Goal: Find specific page/section: Find specific page/section

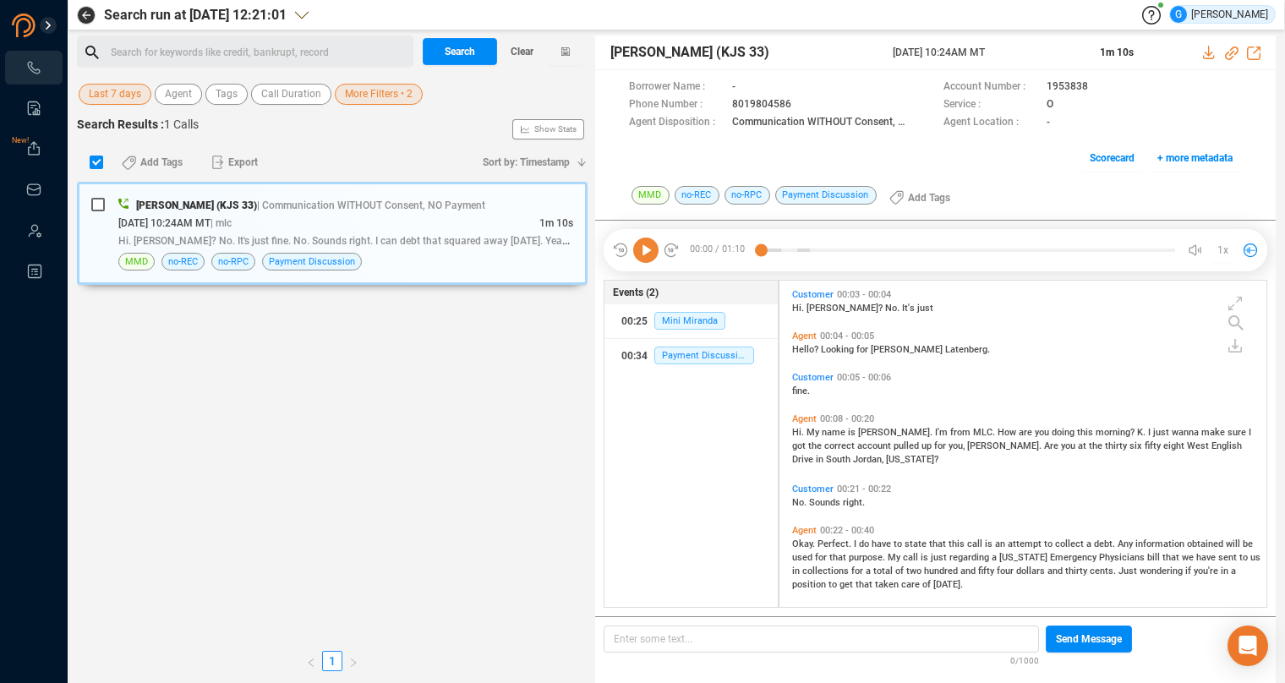
scroll to position [313, 473]
click at [99, 96] on span "Last 7 days" at bounding box center [115, 94] width 52 height 21
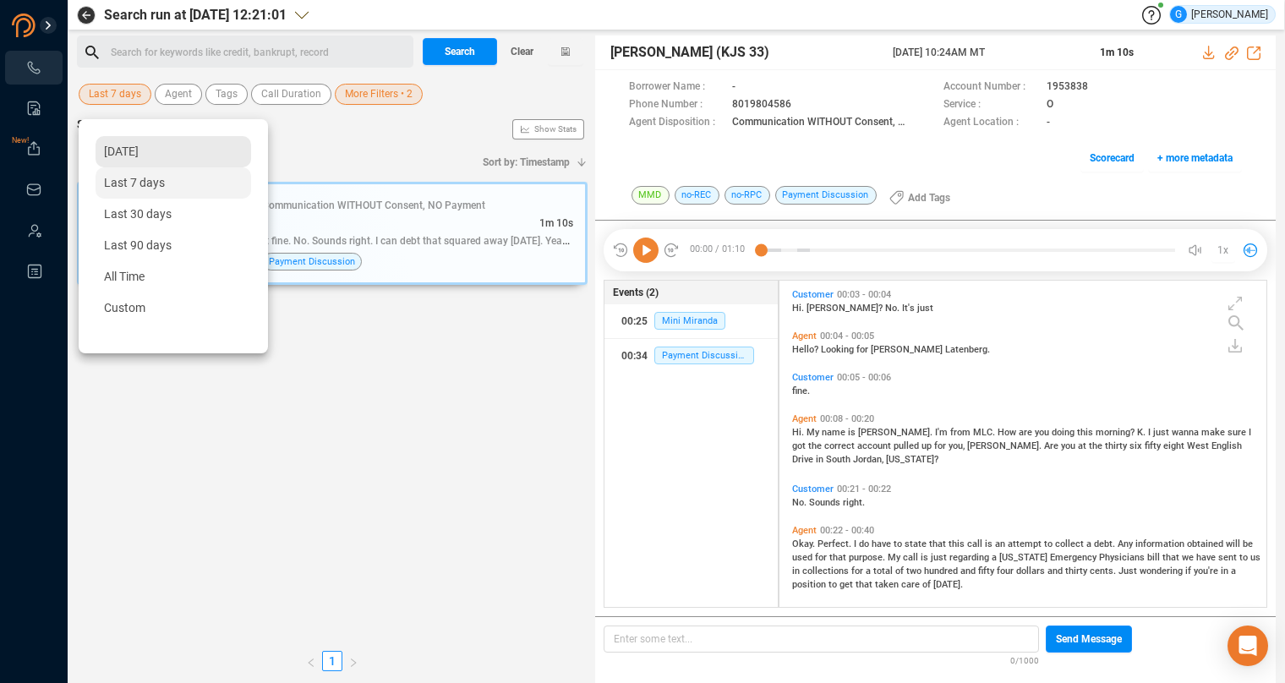
click at [134, 154] on span "[DATE]" at bounding box center [121, 152] width 35 height 14
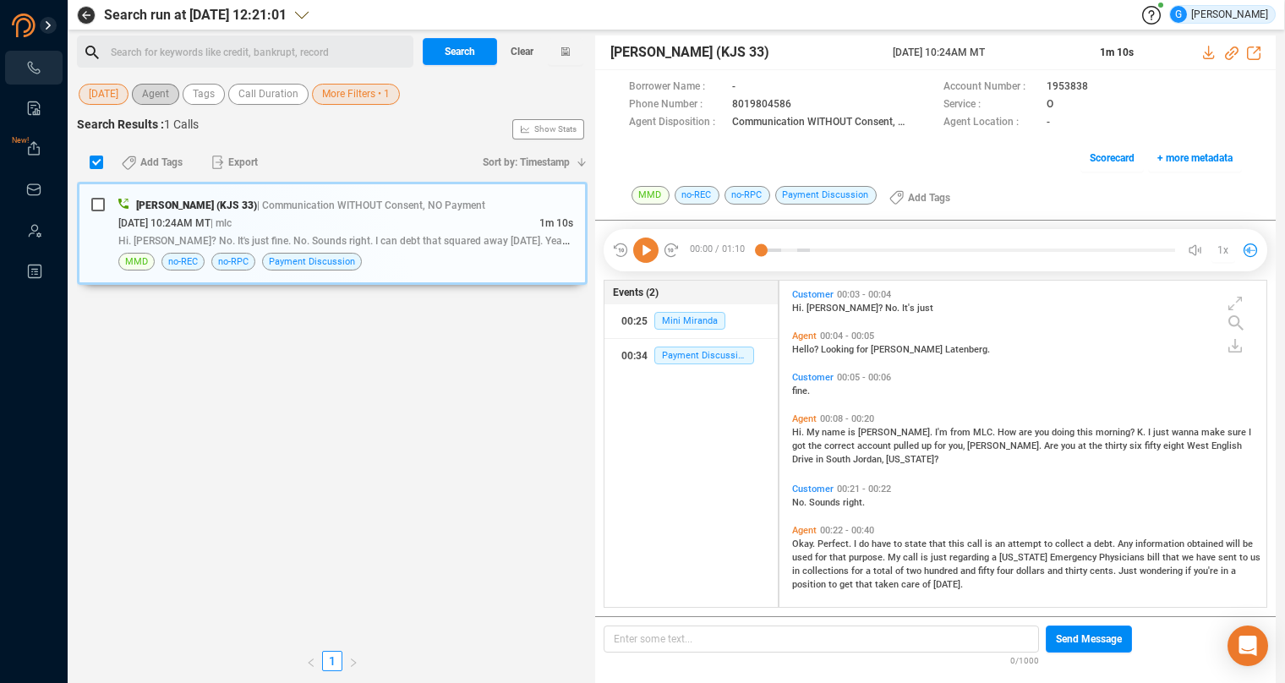
click at [169, 92] on span "Agent" at bounding box center [155, 94] width 27 height 21
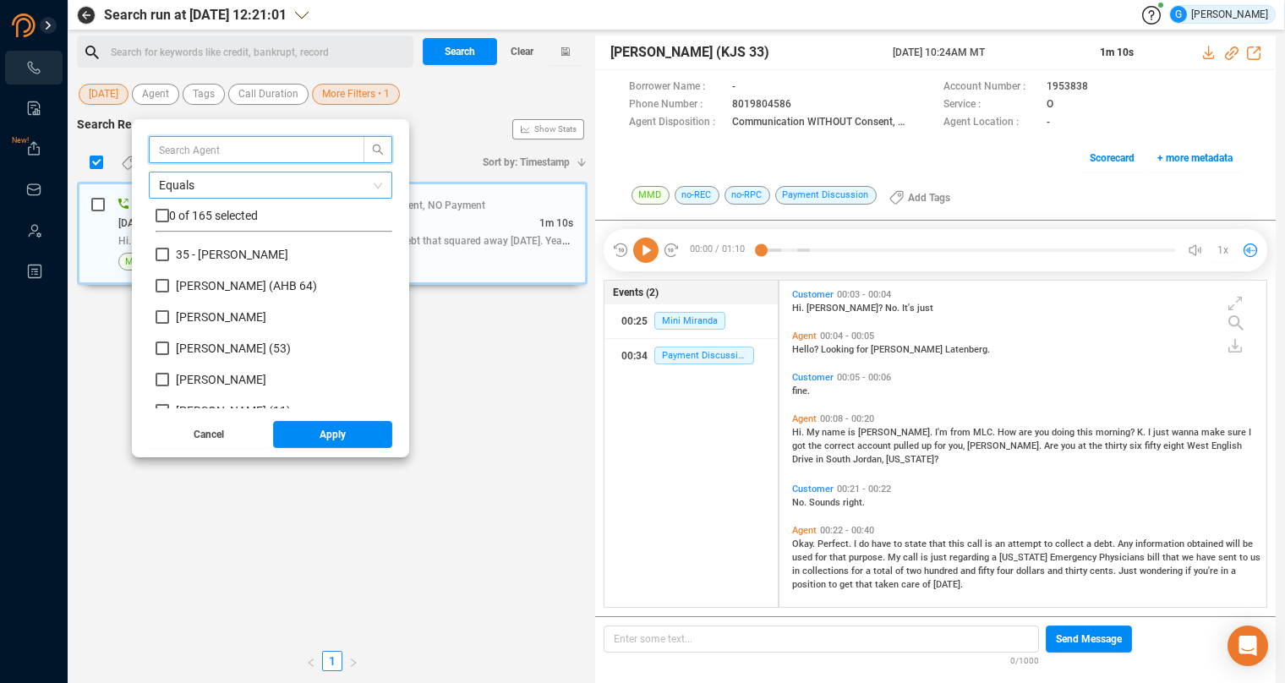
scroll to position [148, 222]
type input "hei"
click at [178, 206] on div "hei Equals 0 of 3 selected Hei di [PERSON_NAME] (43) Hei di [PERSON_NAME] (Agen…" at bounding box center [271, 272] width 244 height 272
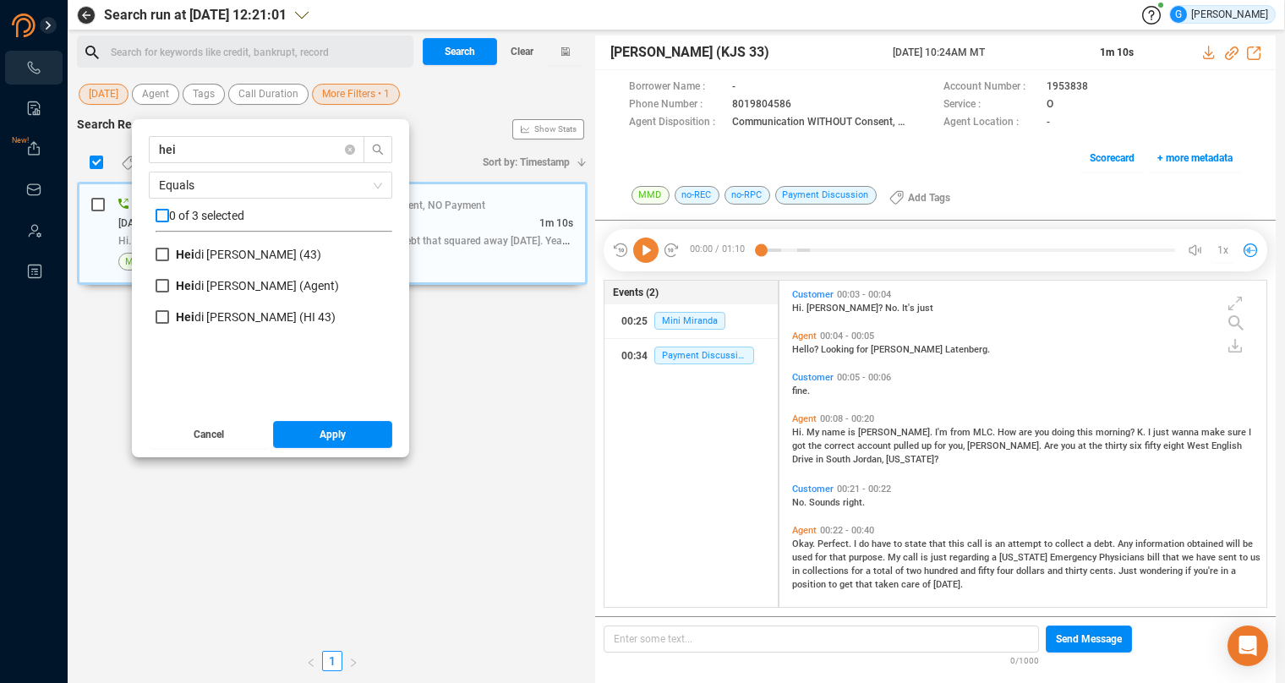
click at [169, 213] on input "checkbox" at bounding box center [163, 216] width 14 height 14
checkbox input "true"
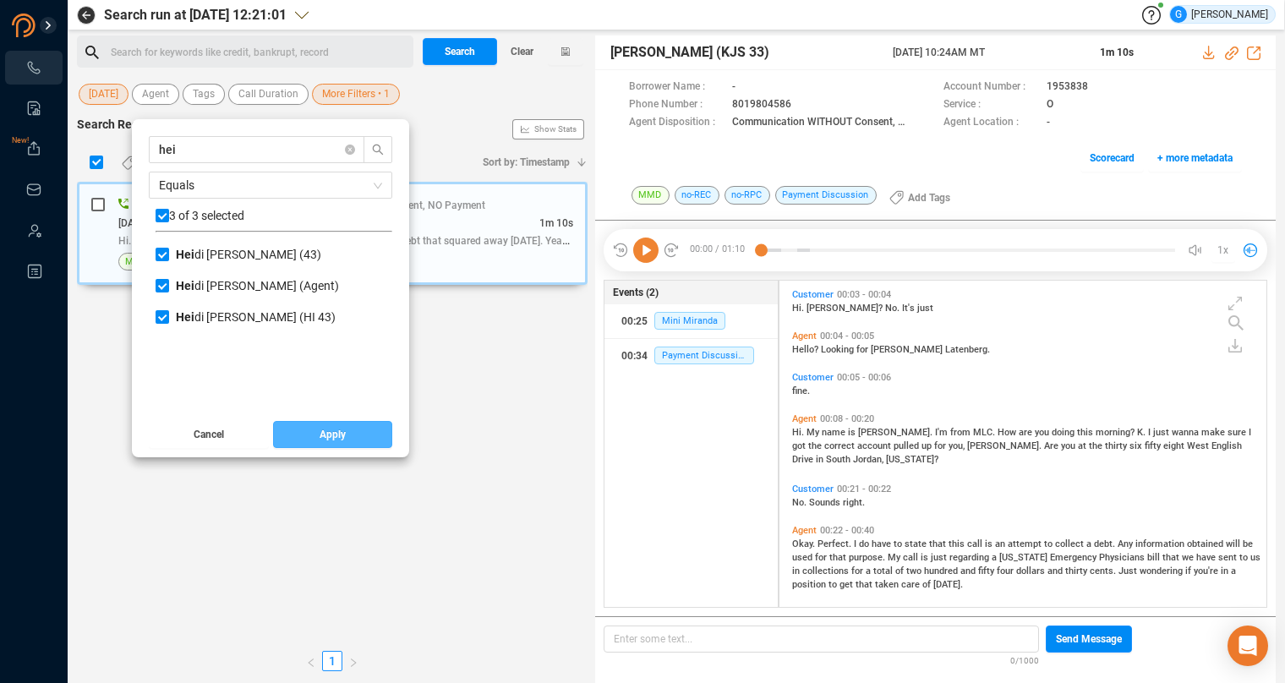
click at [373, 441] on button "Apply" at bounding box center [333, 434] width 120 height 27
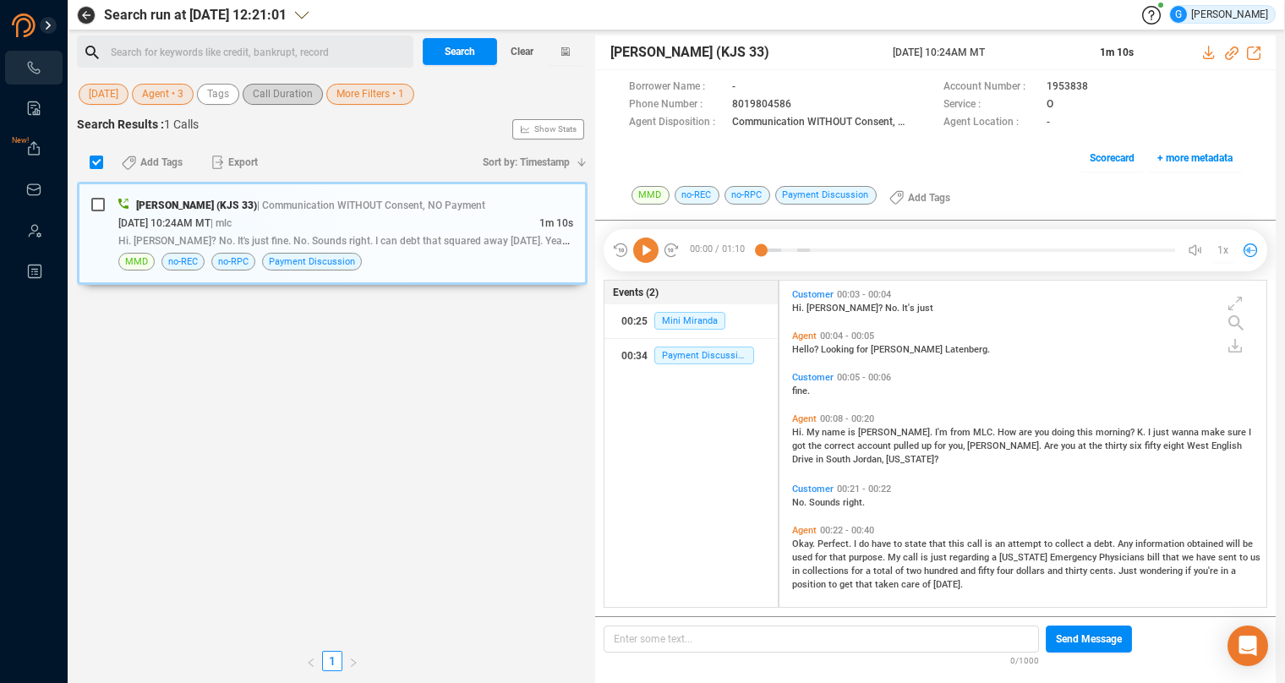
click at [282, 92] on span "Call Duration" at bounding box center [283, 94] width 60 height 21
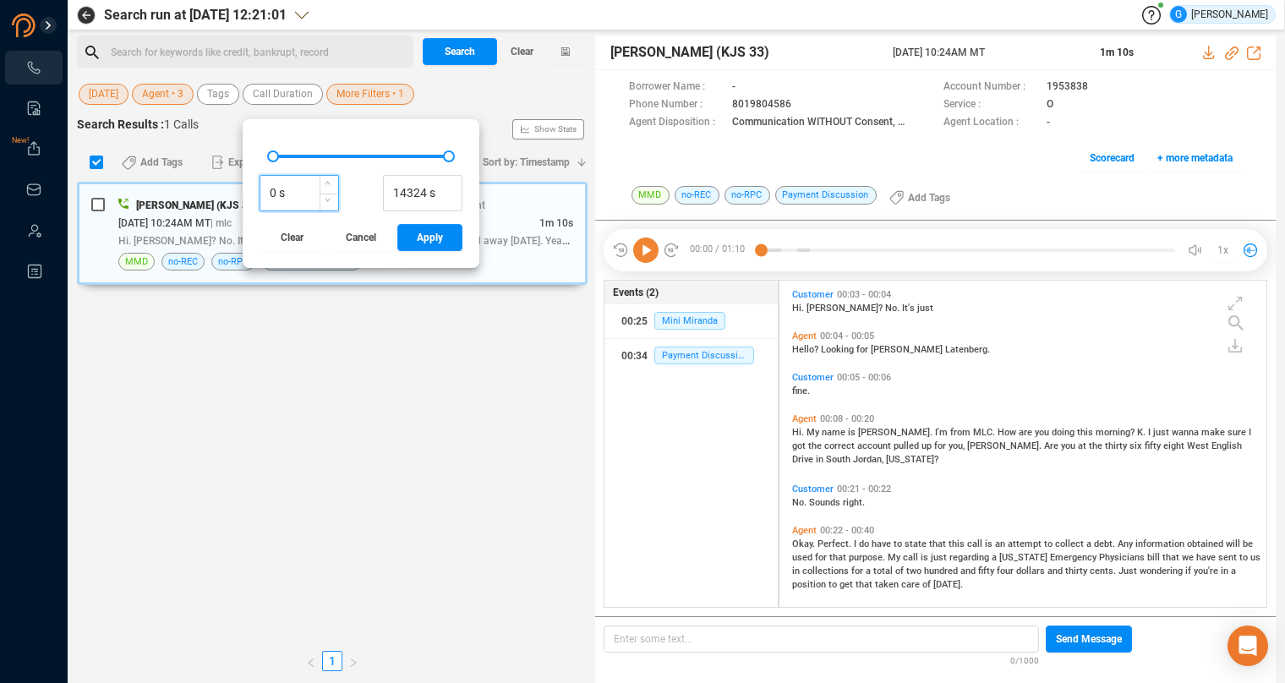
drag, startPoint x: 291, startPoint y: 191, endPoint x: 270, endPoint y: 189, distance: 21.2
click at [270, 189] on input "0 s" at bounding box center [299, 193] width 78 height 25
type input "120 s"
drag, startPoint x: 465, startPoint y: 248, endPoint x: 465, endPoint y: 235, distance: 12.7
click at [462, 249] on button "Apply" at bounding box center [429, 237] width 65 height 27
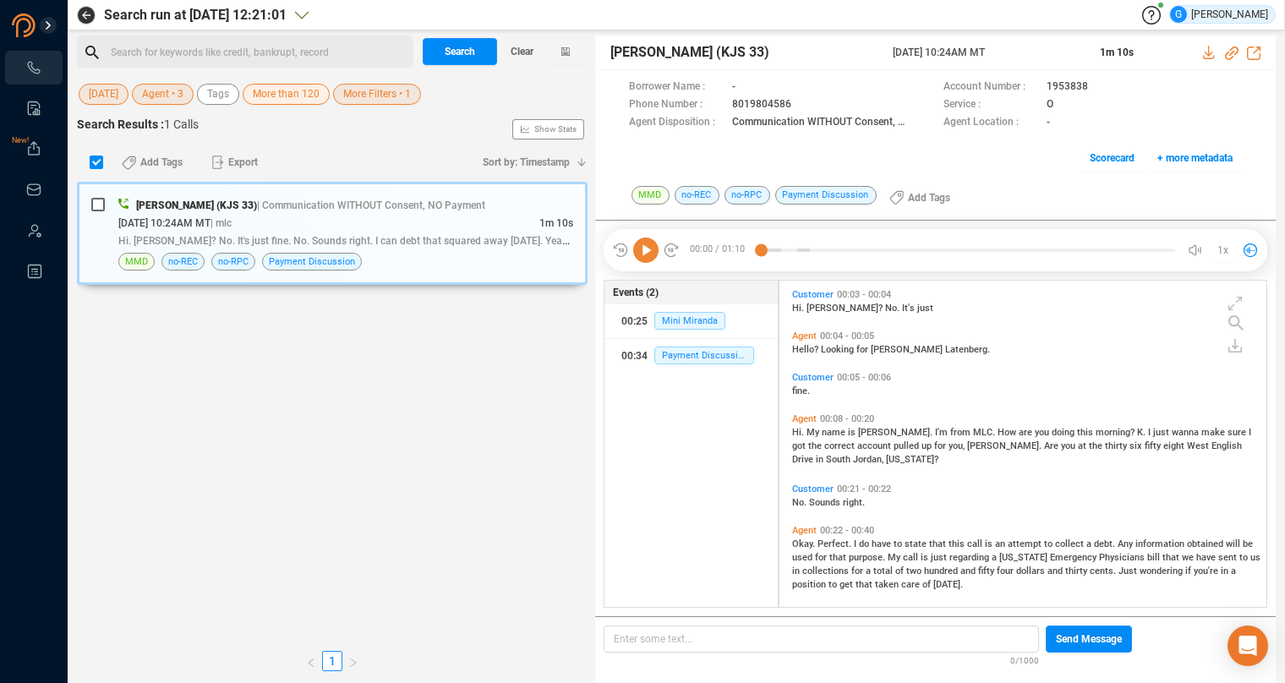
click at [411, 100] on span "More Filters • 1" at bounding box center [377, 94] width 68 height 21
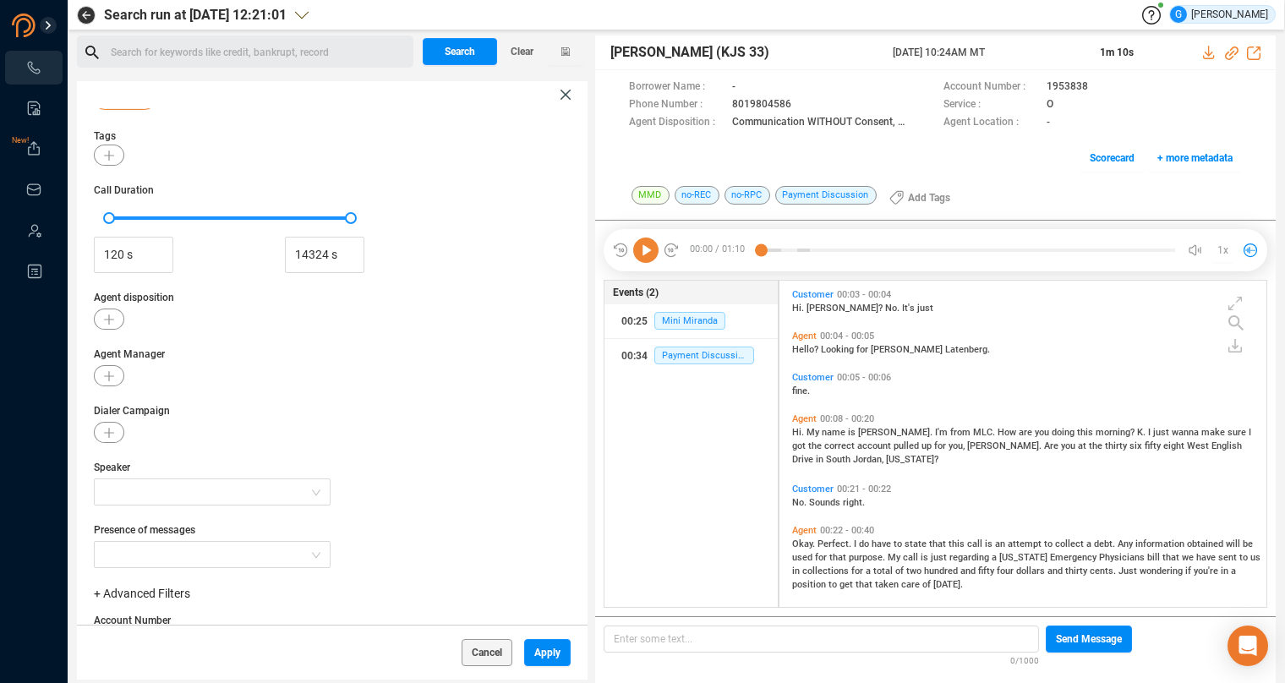
scroll to position [202, 0]
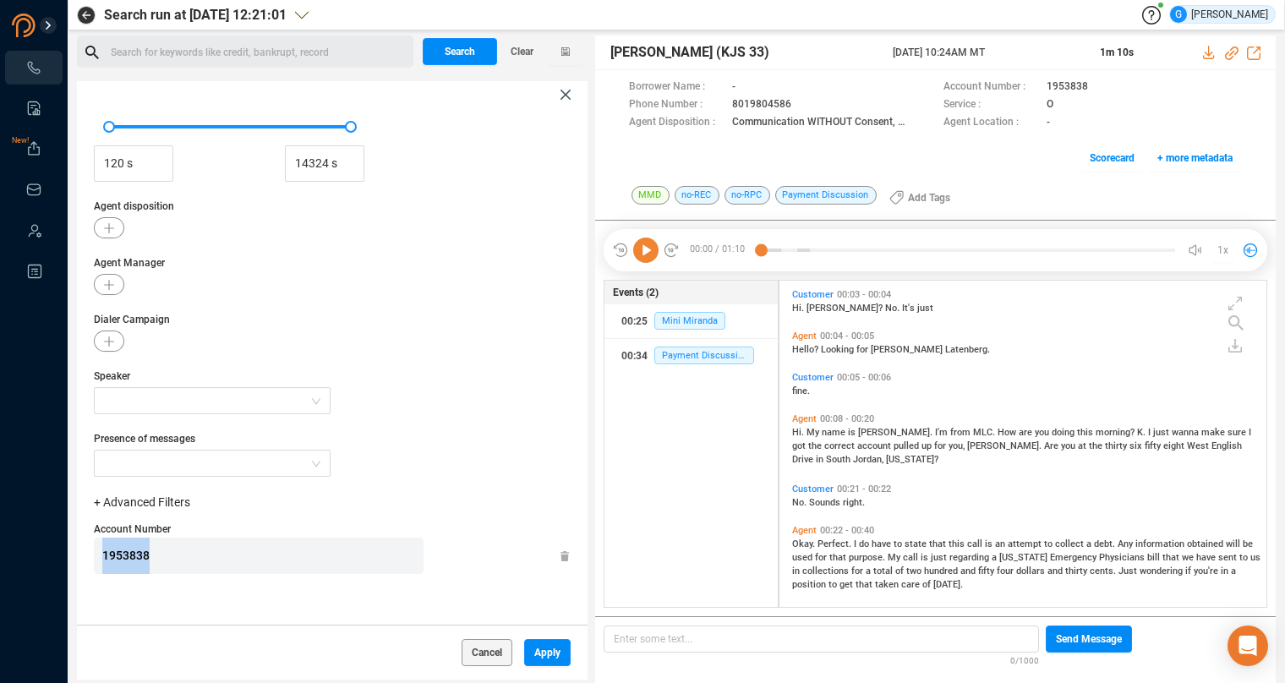
drag, startPoint x: 165, startPoint y: 562, endPoint x: 47, endPoint y: 561, distance: 118.4
click at [94, 561] on div "1953838" at bounding box center [259, 556] width 330 height 36
click at [561, 555] on icon at bounding box center [565, 556] width 8 height 11
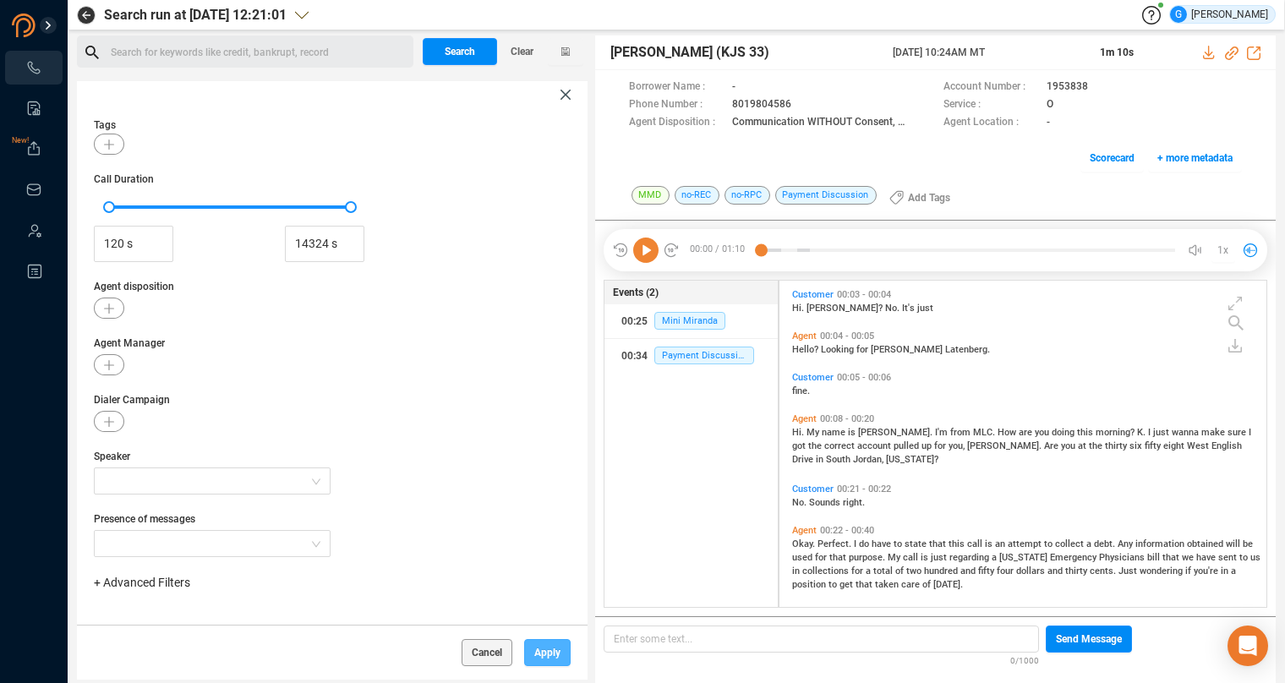
click at [560, 650] on span "Apply" at bounding box center [547, 652] width 26 height 27
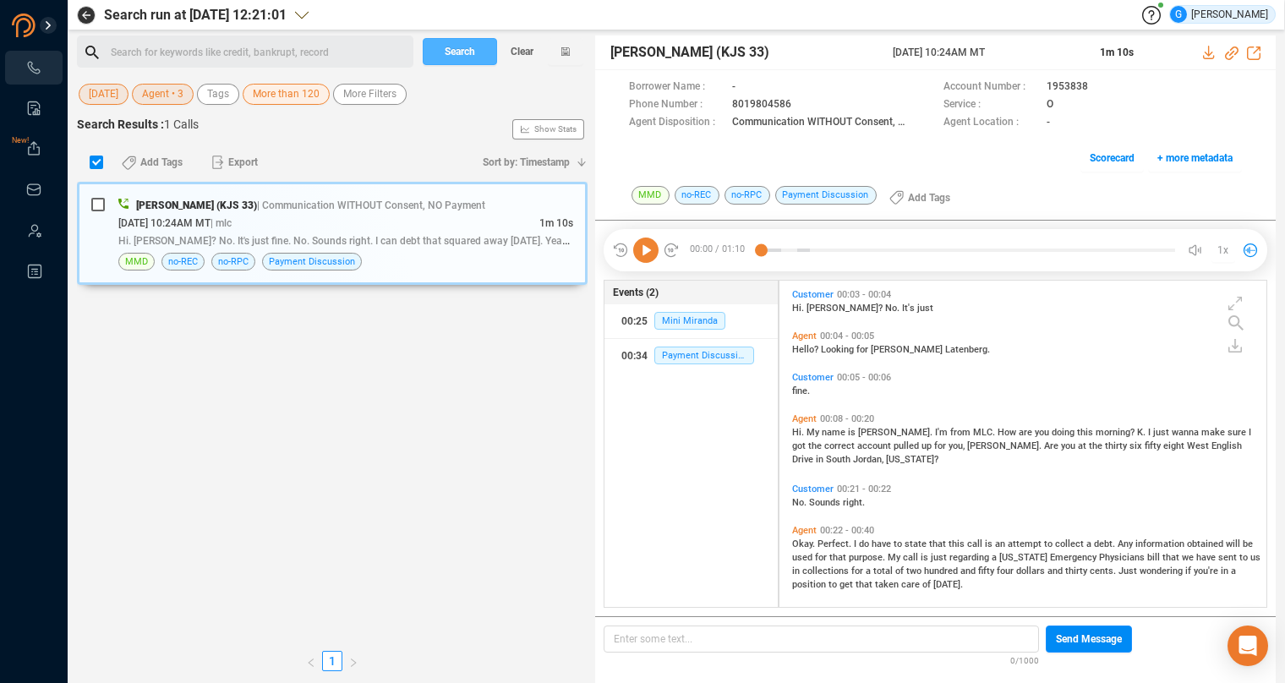
click at [468, 49] on span "Search" at bounding box center [460, 51] width 30 height 27
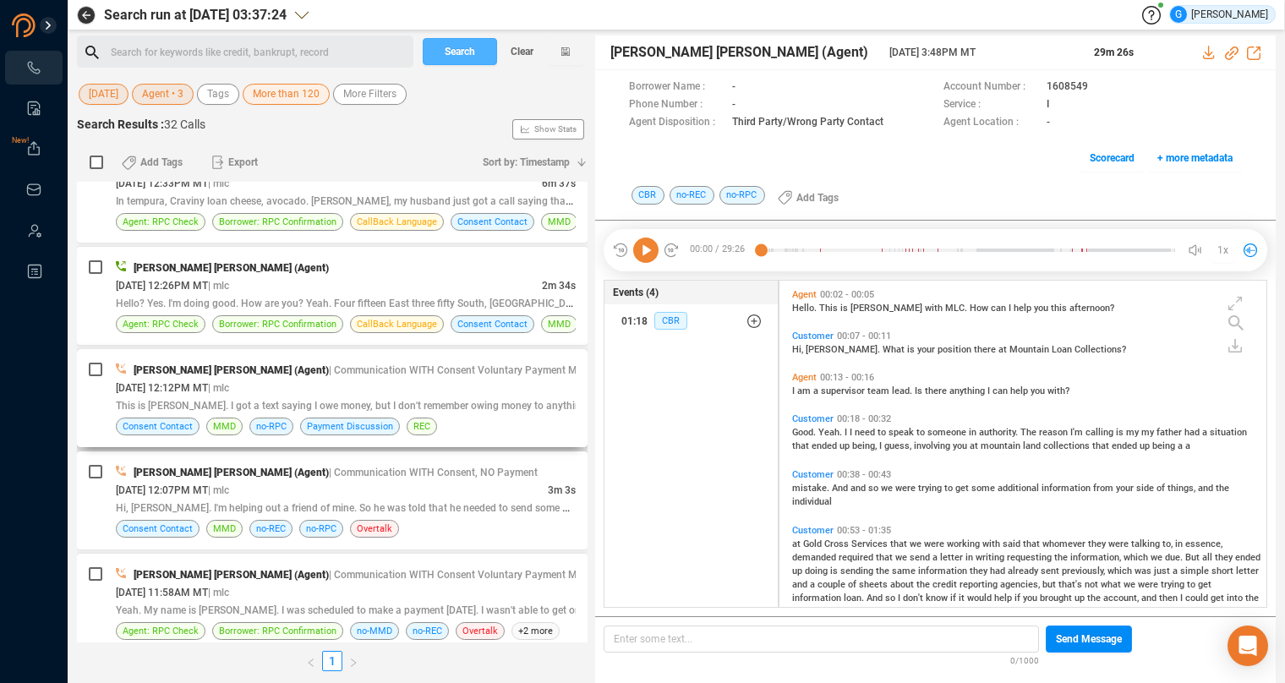
scroll to position [1193, 0]
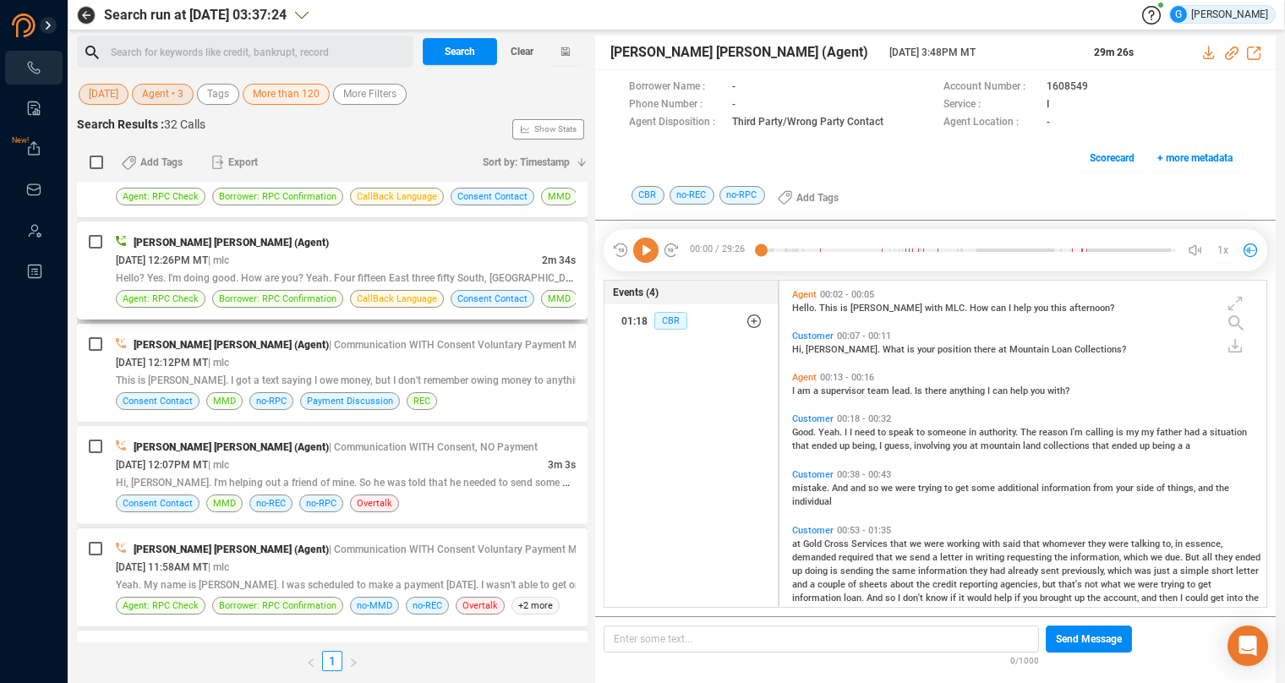
click at [489, 238] on div "[PERSON_NAME] [PERSON_NAME] (Agent)" at bounding box center [346, 242] width 460 height 18
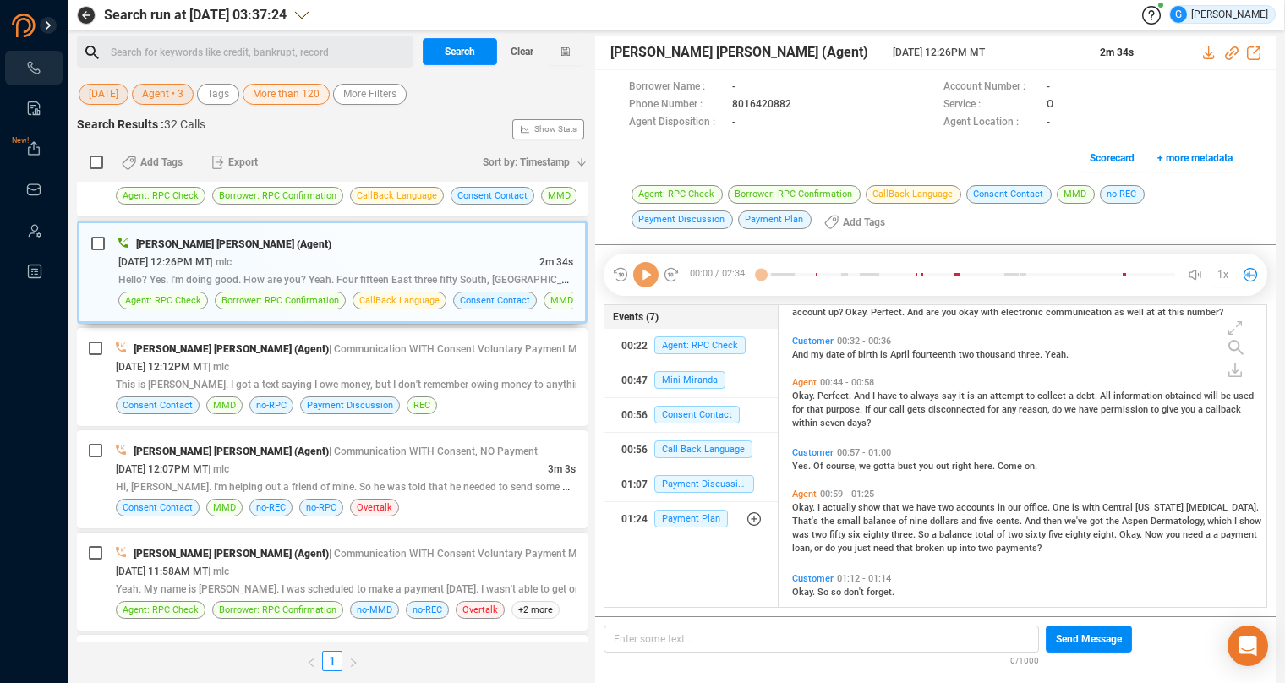
scroll to position [0, 0]
